Goal: Task Accomplishment & Management: Use online tool/utility

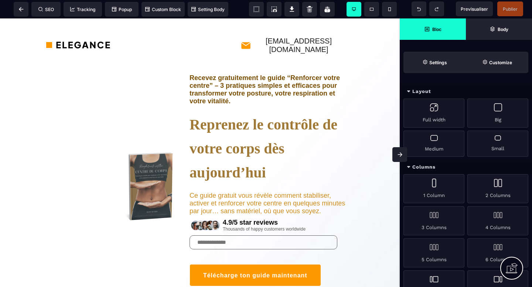
click at [400, 157] on icon at bounding box center [399, 154] width 5 height 4
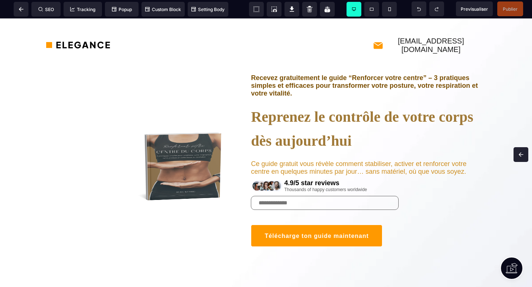
click at [523, 155] on span at bounding box center [520, 154] width 15 height 15
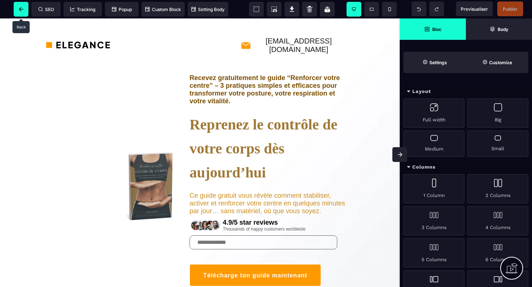
click at [17, 10] on span at bounding box center [21, 9] width 15 height 15
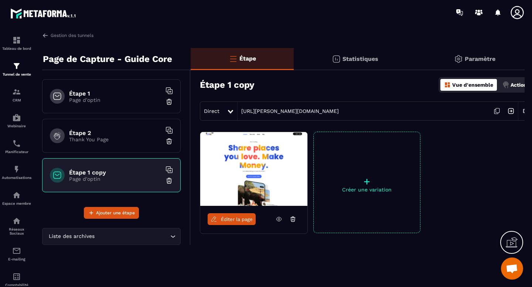
click at [100, 99] on p "Page d'optin" at bounding box center [115, 100] width 92 height 6
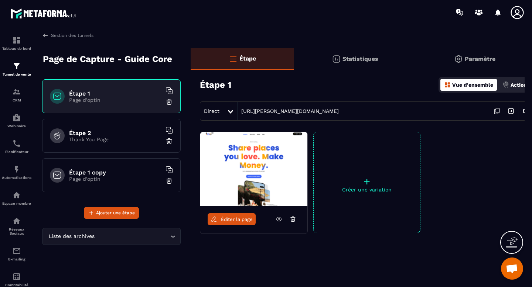
click at [233, 221] on span "Éditer la page" at bounding box center [237, 220] width 32 height 6
